Goal: Navigation & Orientation: Find specific page/section

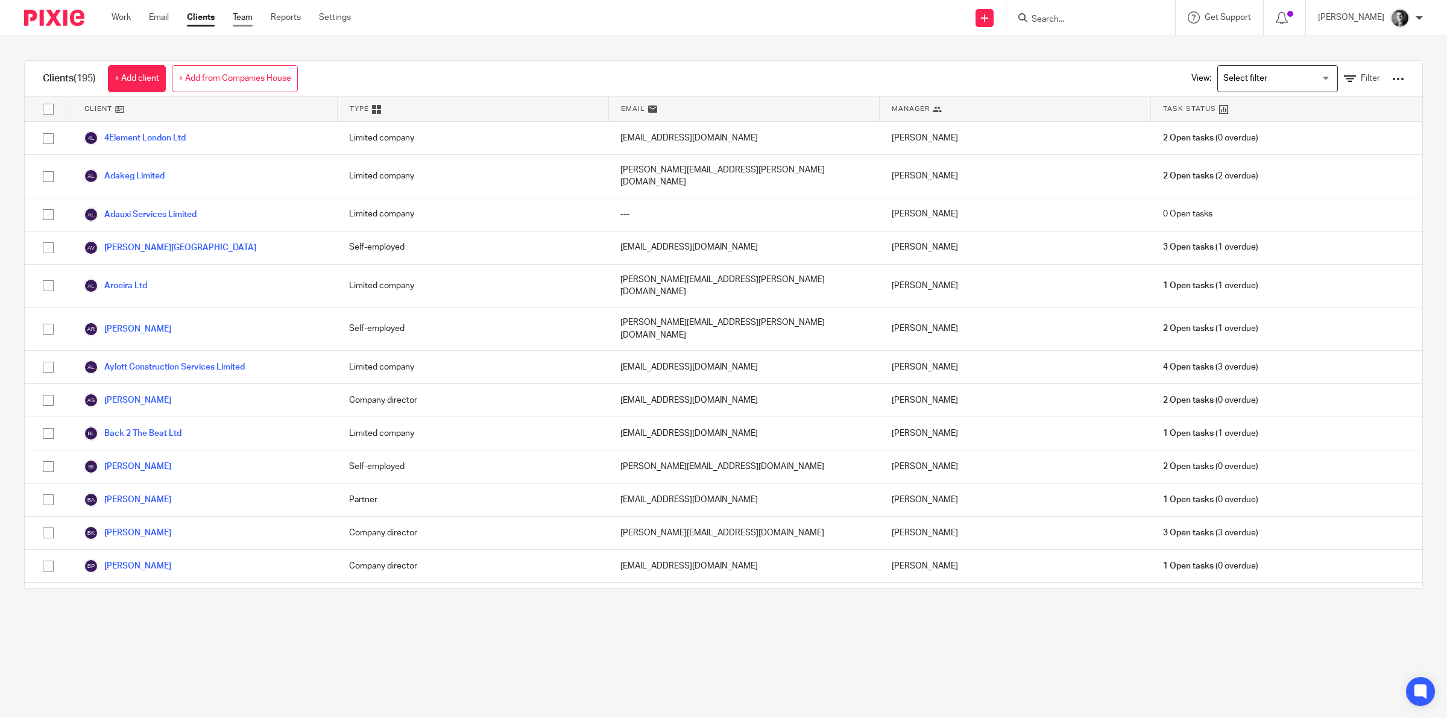
click at [239, 18] on link "Team" at bounding box center [243, 17] width 20 height 12
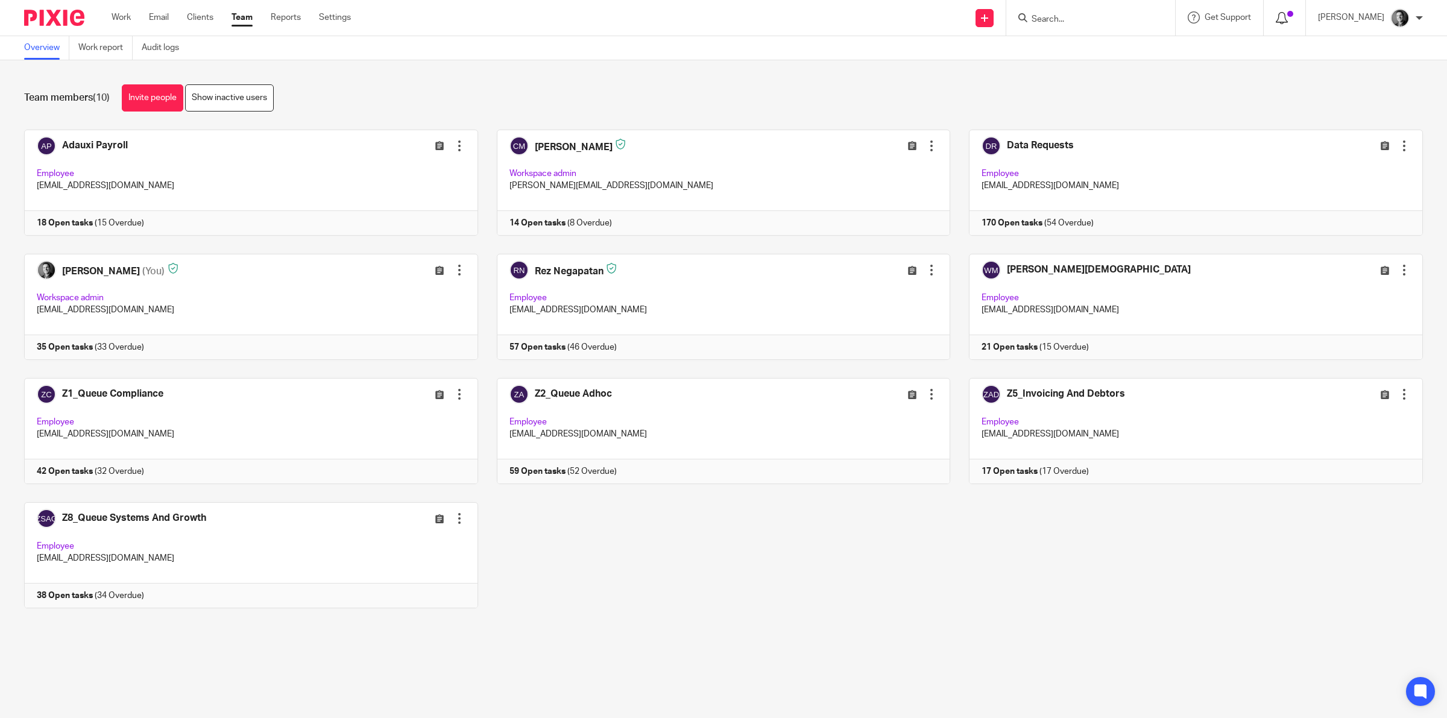
click at [1293, 18] on div at bounding box center [1284, 17] width 17 height 13
